Goal: Task Accomplishment & Management: Manage account settings

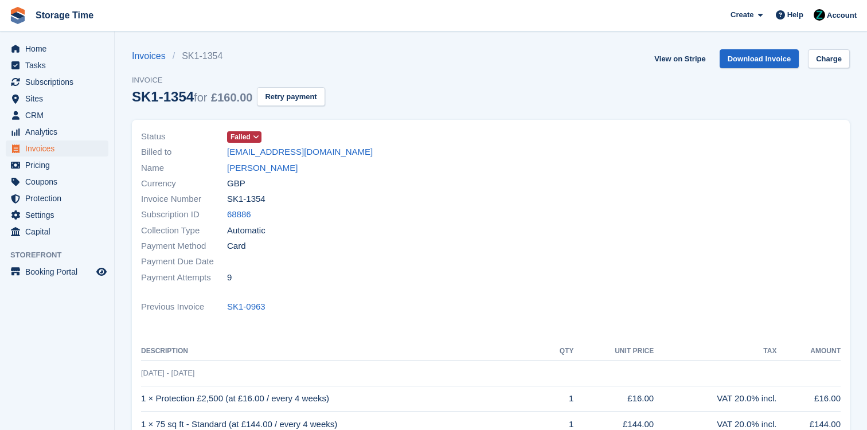
click at [446, 228] on div "Collection Type Automatic" at bounding box center [312, 229] width 343 height 15
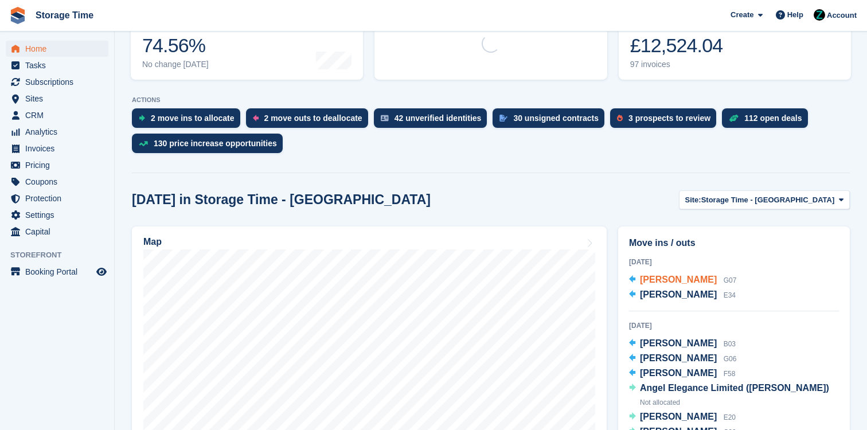
scroll to position [188, 0]
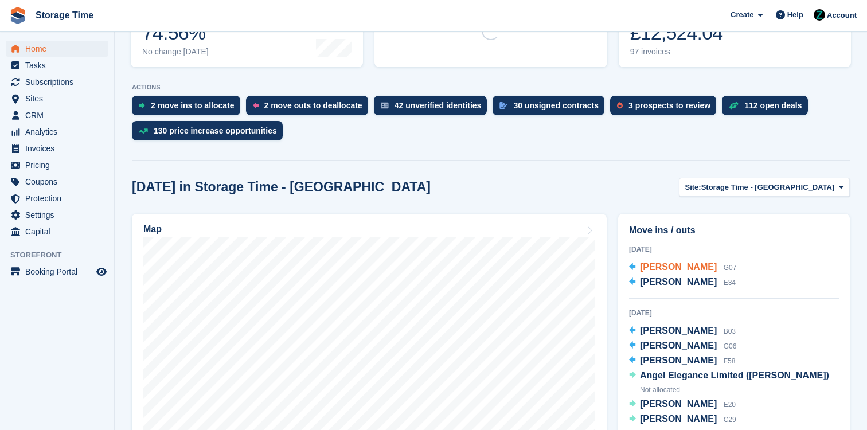
click at [698, 269] on span "[PERSON_NAME]" at bounding box center [678, 267] width 77 height 10
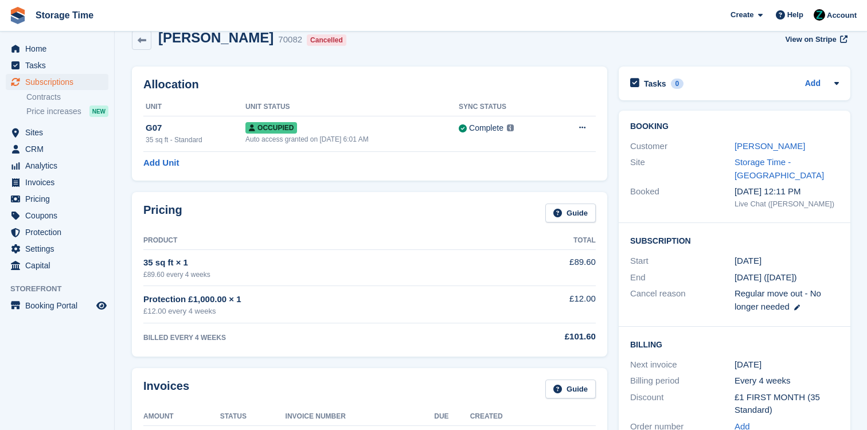
scroll to position [24, 0]
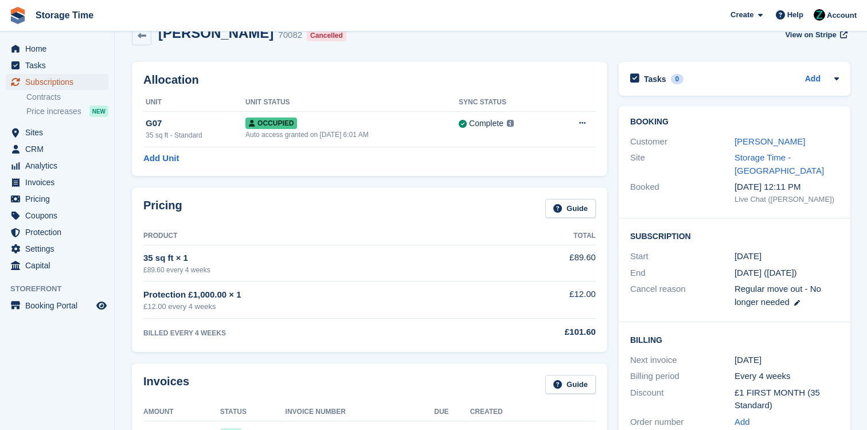
click at [73, 81] on span "Subscriptions" at bounding box center [59, 82] width 69 height 16
